Goal: Task Accomplishment & Management: Manage account settings

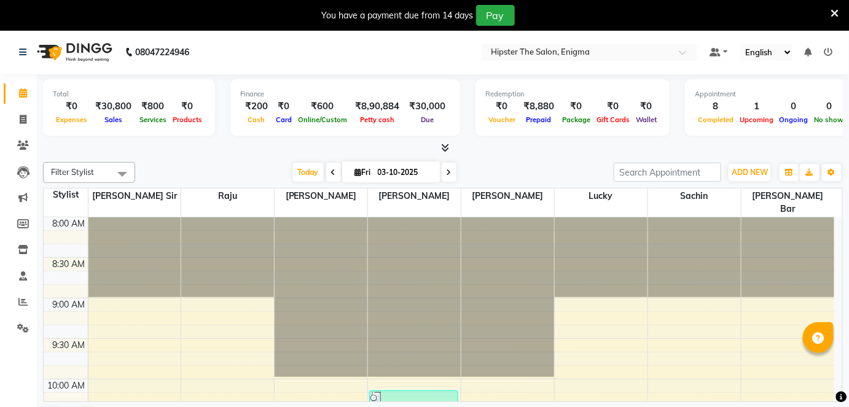
click at [828, 52] on icon at bounding box center [829, 52] width 9 height 9
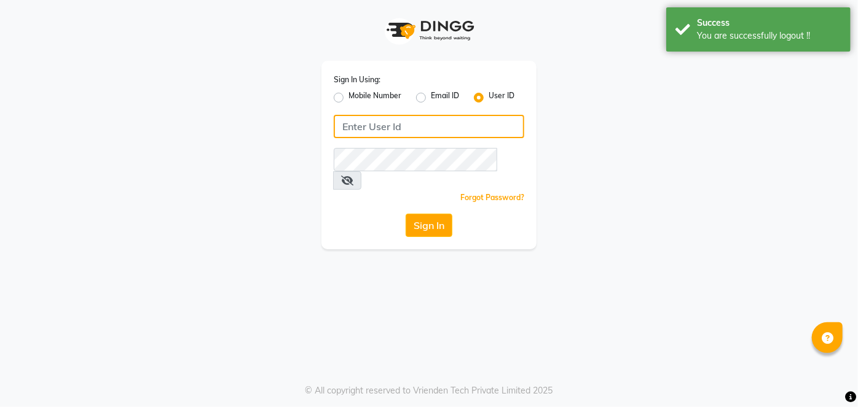
type input "9137134181"
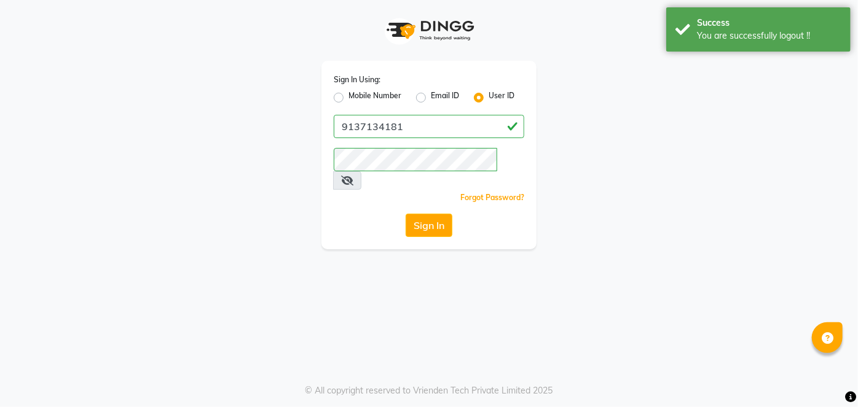
click at [336, 92] on div "Mobile Number" at bounding box center [368, 97] width 68 height 15
click at [348, 95] on label "Mobile Number" at bounding box center [374, 97] width 53 height 15
click at [348, 95] on input "Mobile Number" at bounding box center [352, 94] width 8 height 8
radio input "true"
radio input "false"
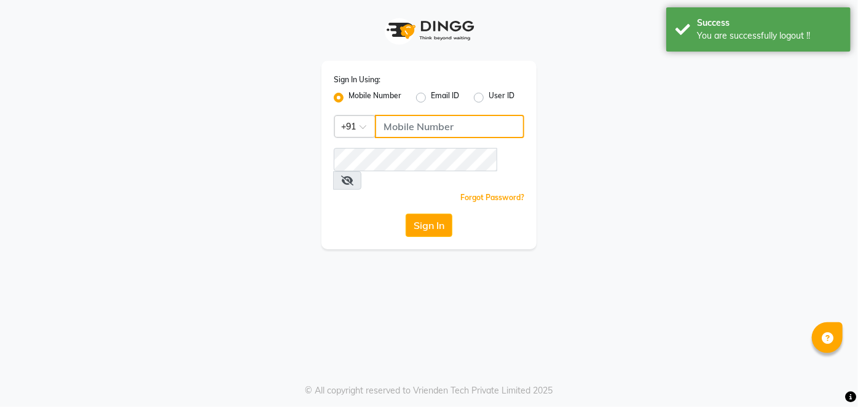
click at [404, 138] on input "Username" at bounding box center [449, 126] width 149 height 23
type input "9867141431"
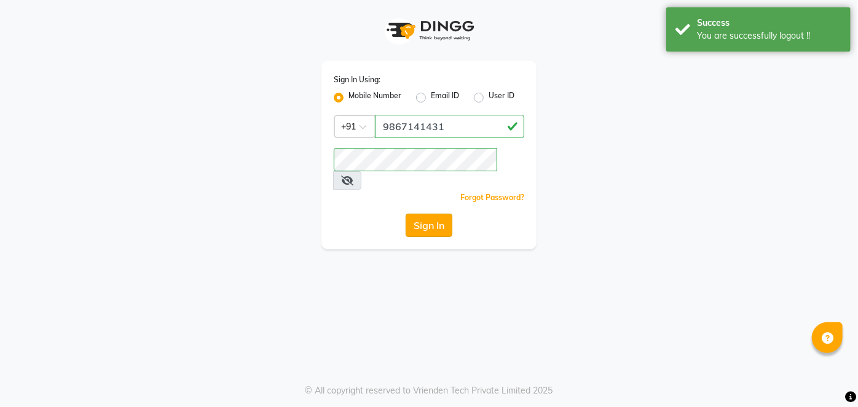
click at [428, 214] on button "Sign In" at bounding box center [429, 225] width 47 height 23
